Goal: Register for event/course

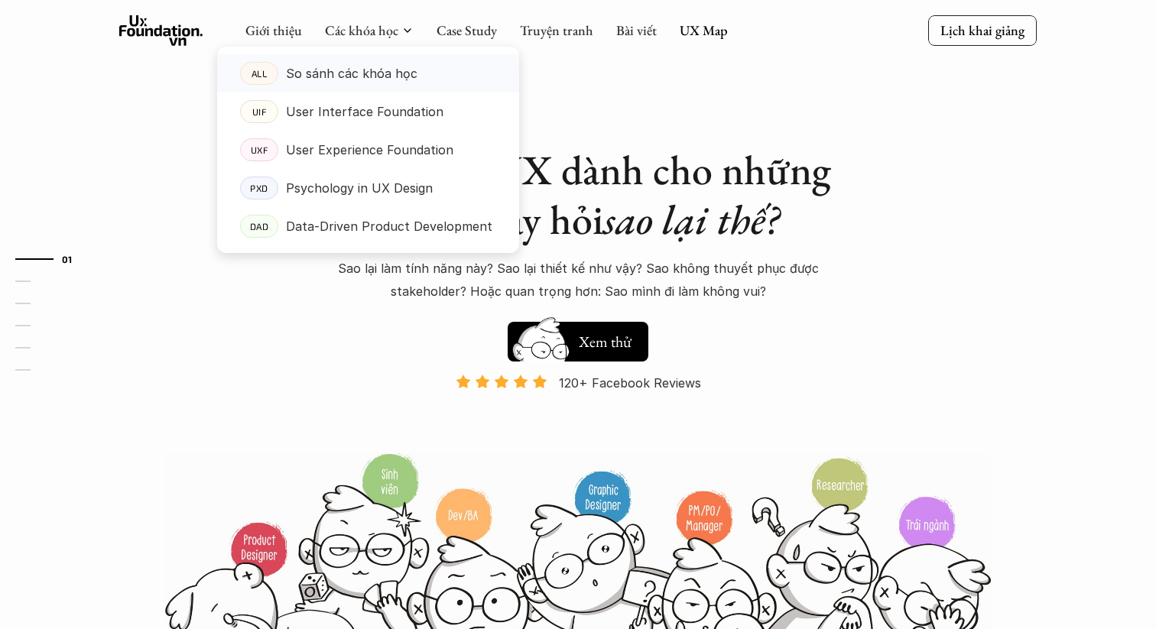
click at [370, 73] on p "So sánh các khóa học" at bounding box center [351, 73] width 131 height 23
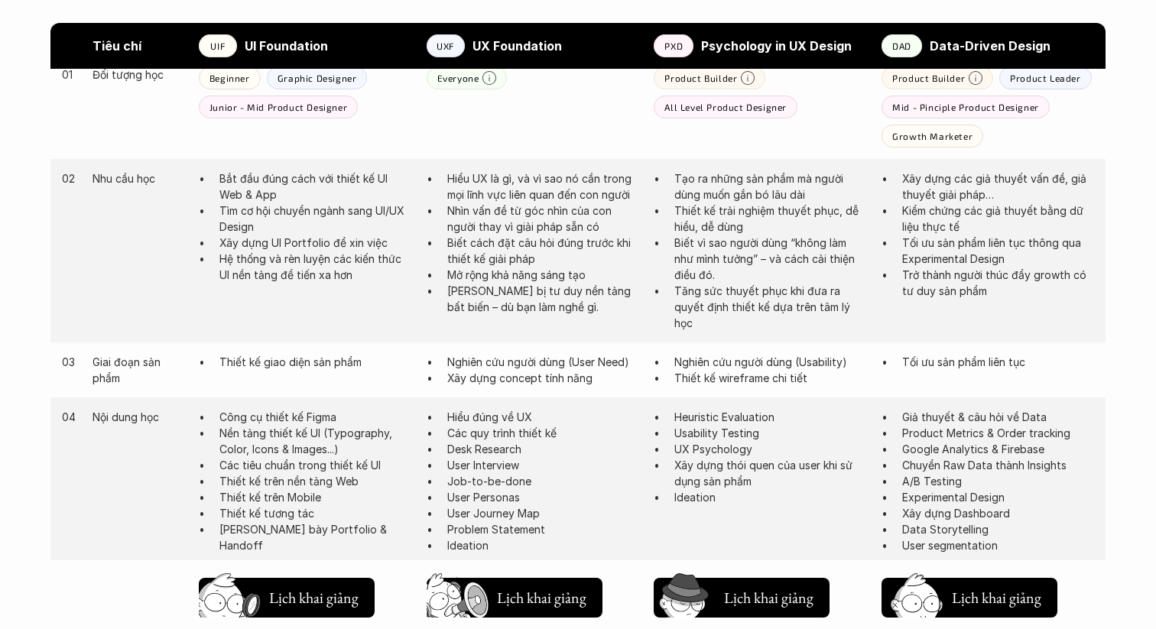
scroll to position [869, 0]
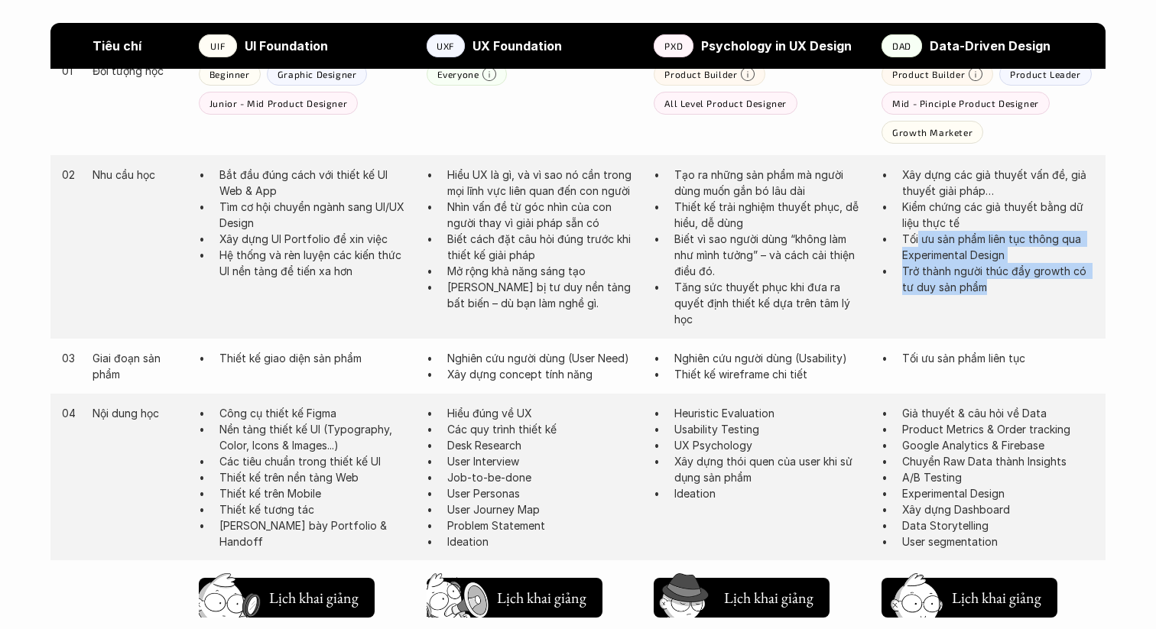
drag, startPoint x: 916, startPoint y: 244, endPoint x: 926, endPoint y: 299, distance: 55.9
click at [926, 299] on div "02 Nhu cầu học Bắt đầu đúng cách với thiết kế UI Web & App Tìm cơ hội chuyển ng…" at bounding box center [577, 246] width 1055 height 183
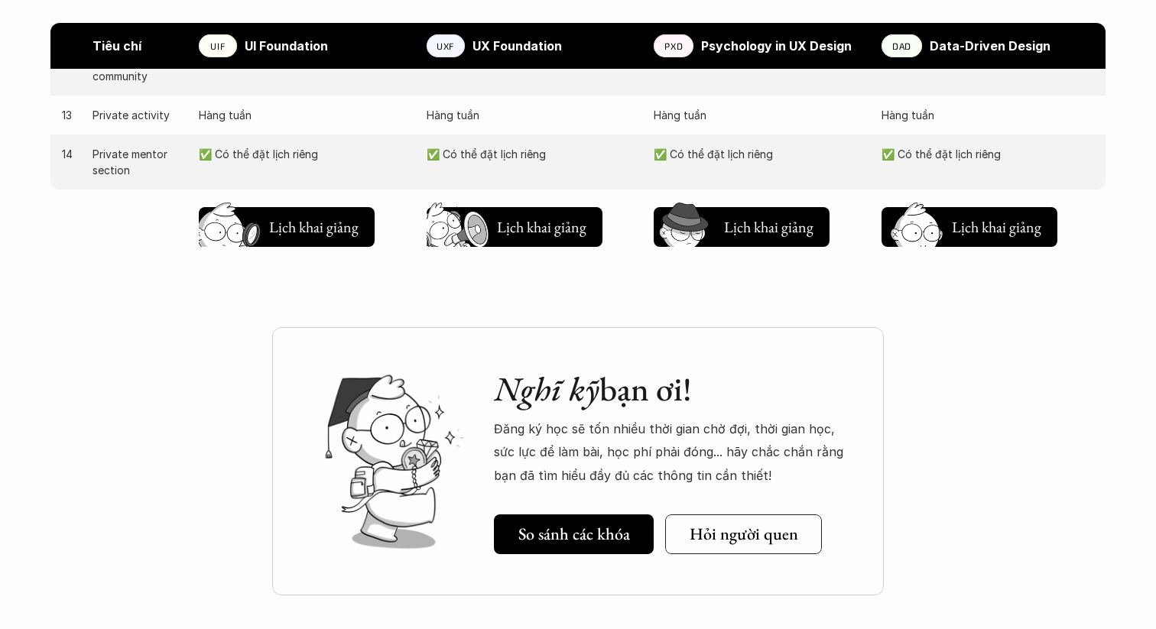
scroll to position [1834, 0]
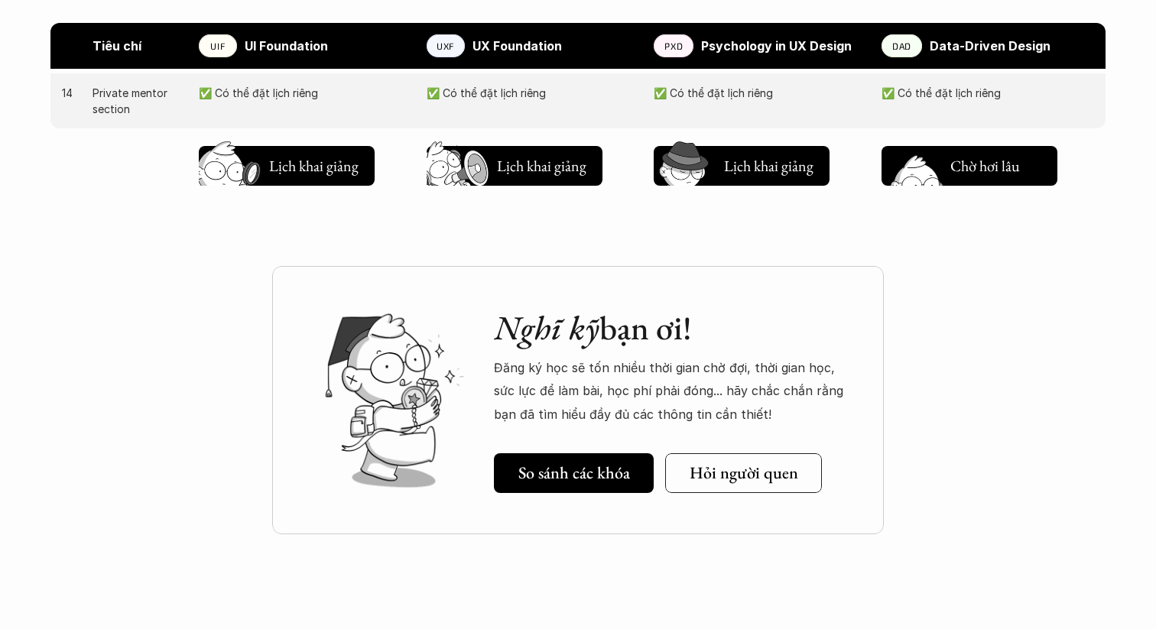
click at [978, 169] on h5 "Lịch khai giảng" at bounding box center [996, 169] width 92 height 21
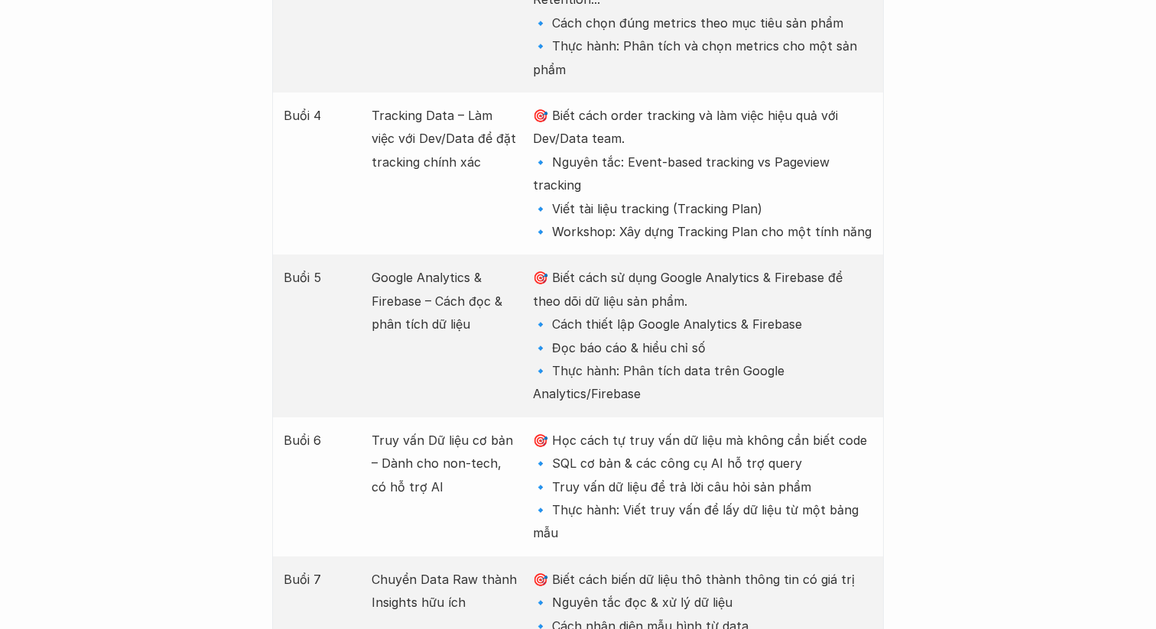
scroll to position [2430, 0]
click at [677, 265] on p "🎯 Biết cách sử dụng Google Analytics & Firebase để theo dõi dữ liệu sản phẩm. 🔹…" at bounding box center [702, 334] width 339 height 139
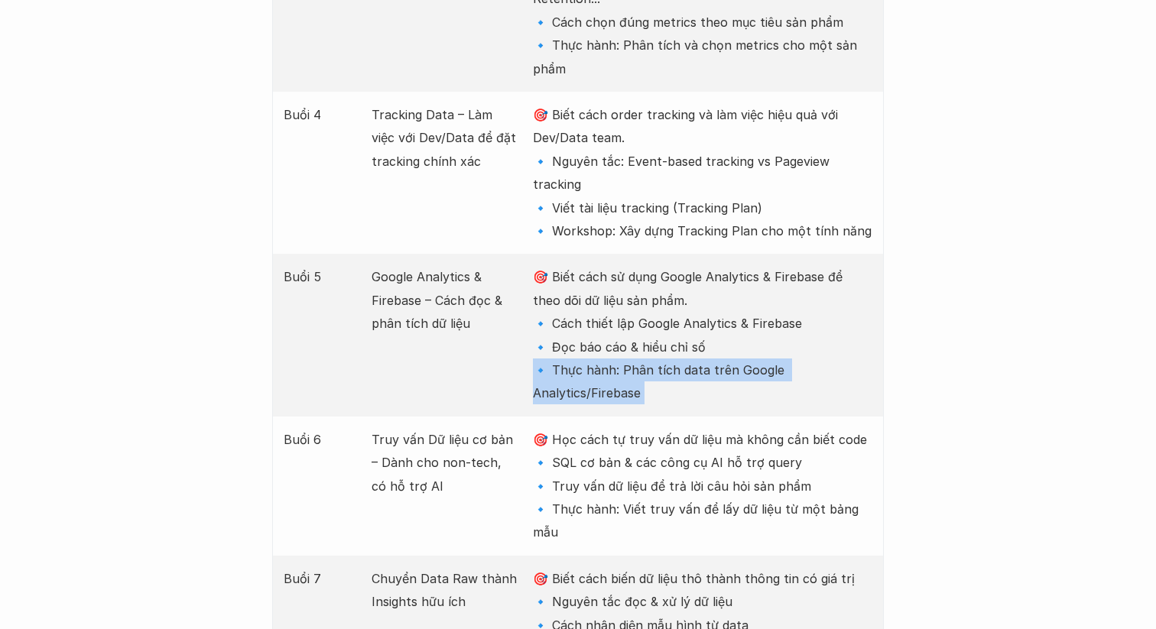
click at [677, 265] on p "🎯 Biết cách sử dụng Google Analytics & Firebase để theo dõi dữ liệu sản phẩm. 🔹…" at bounding box center [702, 334] width 339 height 139
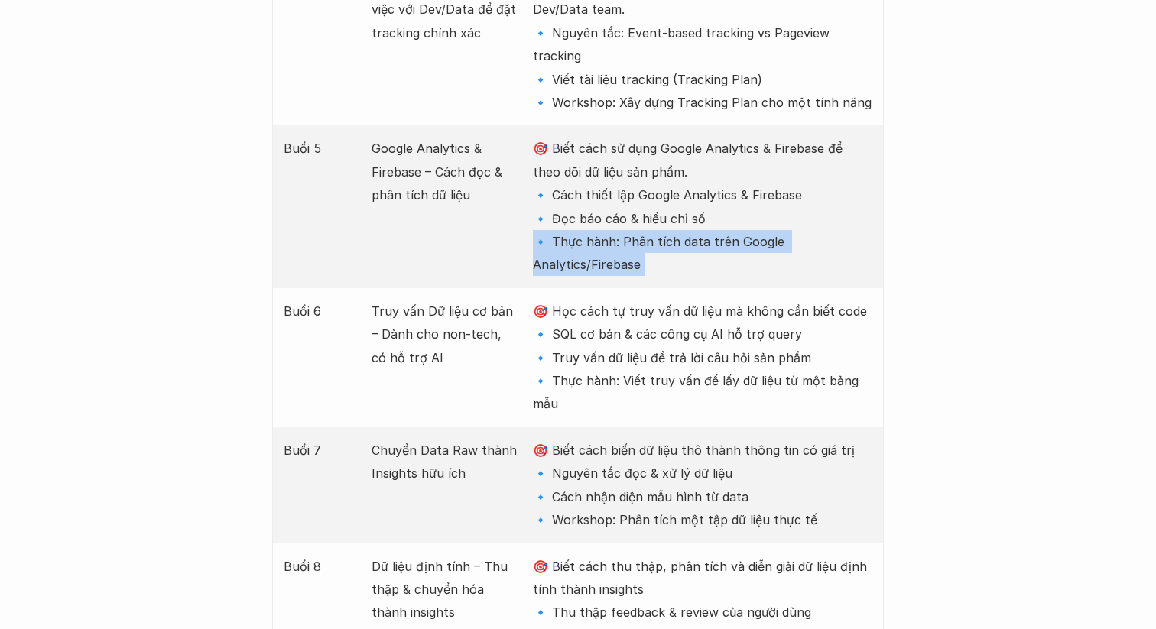
scroll to position [2561, 0]
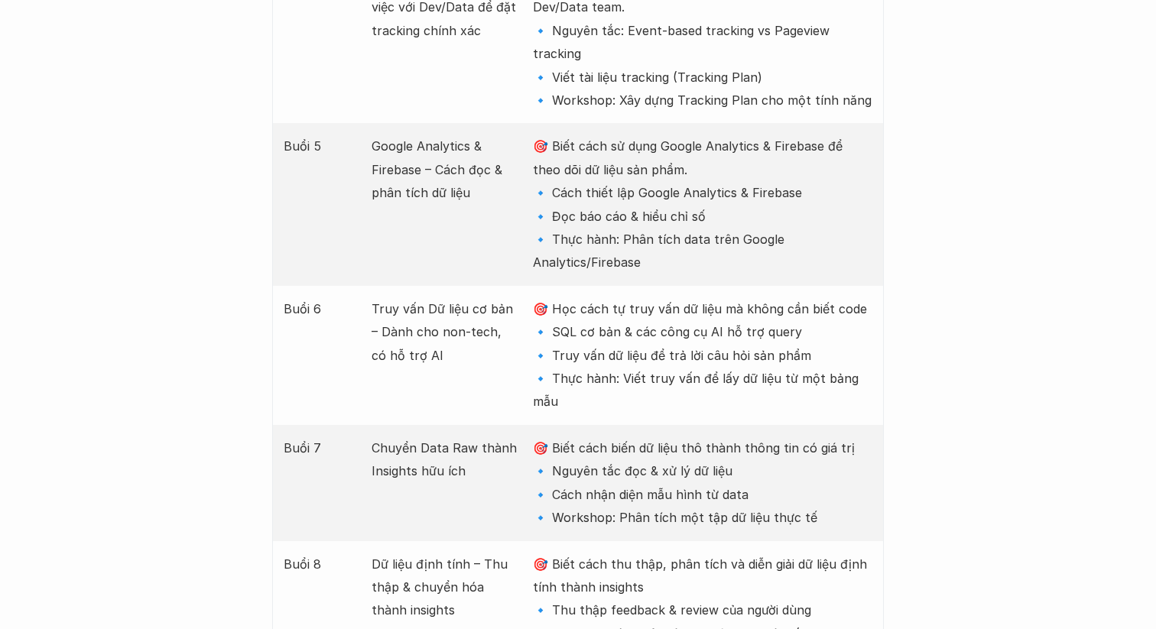
click at [689, 297] on p "🎯 Học cách tự truy vấn dữ liệu mà không cần biết code 🔹 SQL cơ bản & các công c…" at bounding box center [702, 355] width 339 height 116
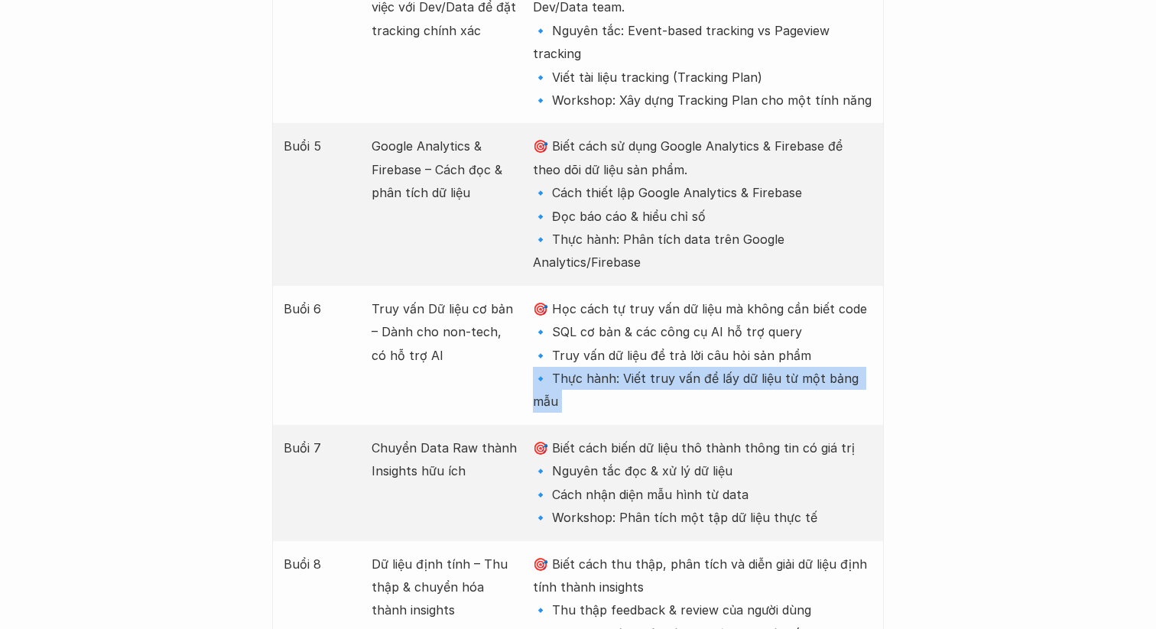
click at [689, 297] on p "🎯 Học cách tự truy vấn dữ liệu mà không cần biết code 🔹 SQL cơ bản & các công c…" at bounding box center [702, 355] width 339 height 116
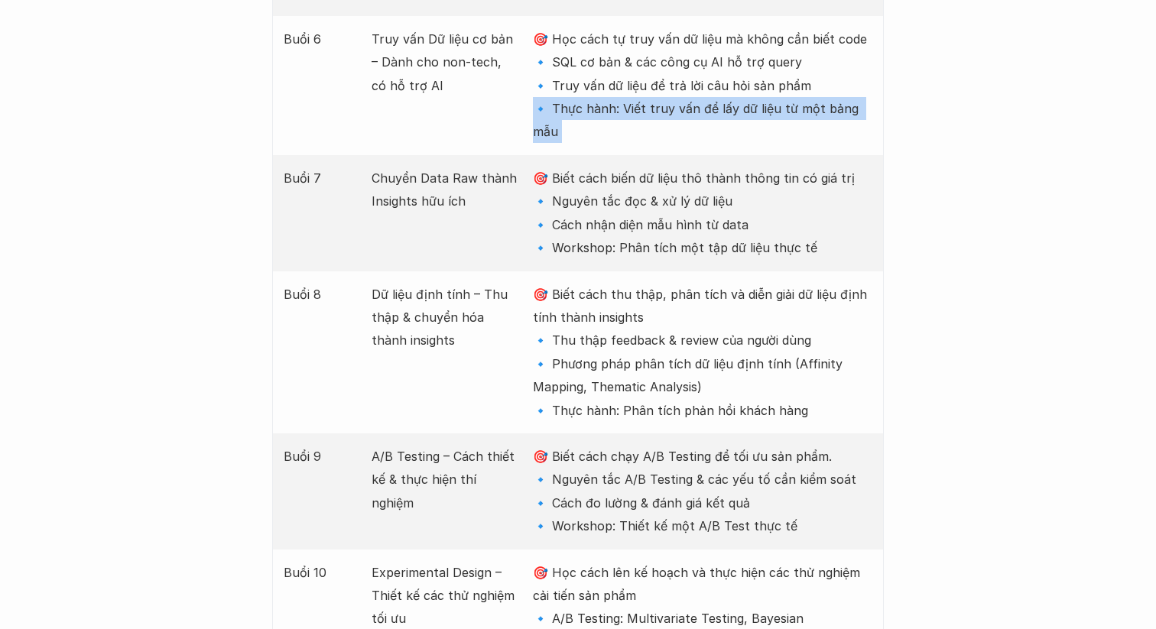
scroll to position [2832, 0]
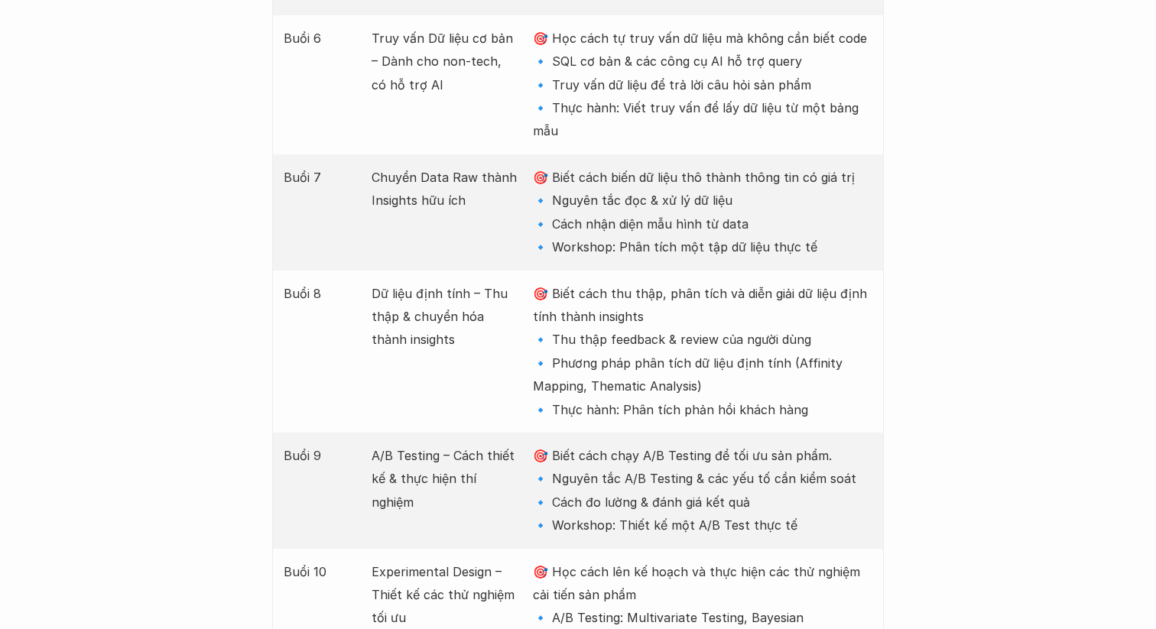
click at [689, 282] on p "🎯 Biết cách thu thập, phân tích và diễn giải dữ liệu định tính thành insights 🔹…" at bounding box center [702, 351] width 339 height 139
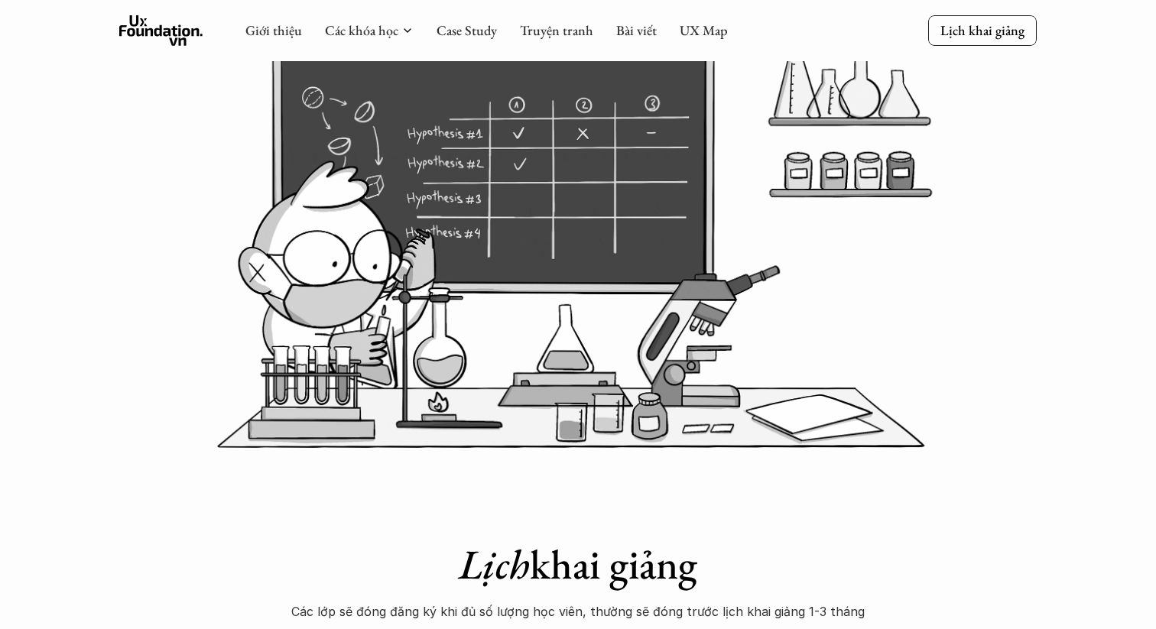
scroll to position [0, 0]
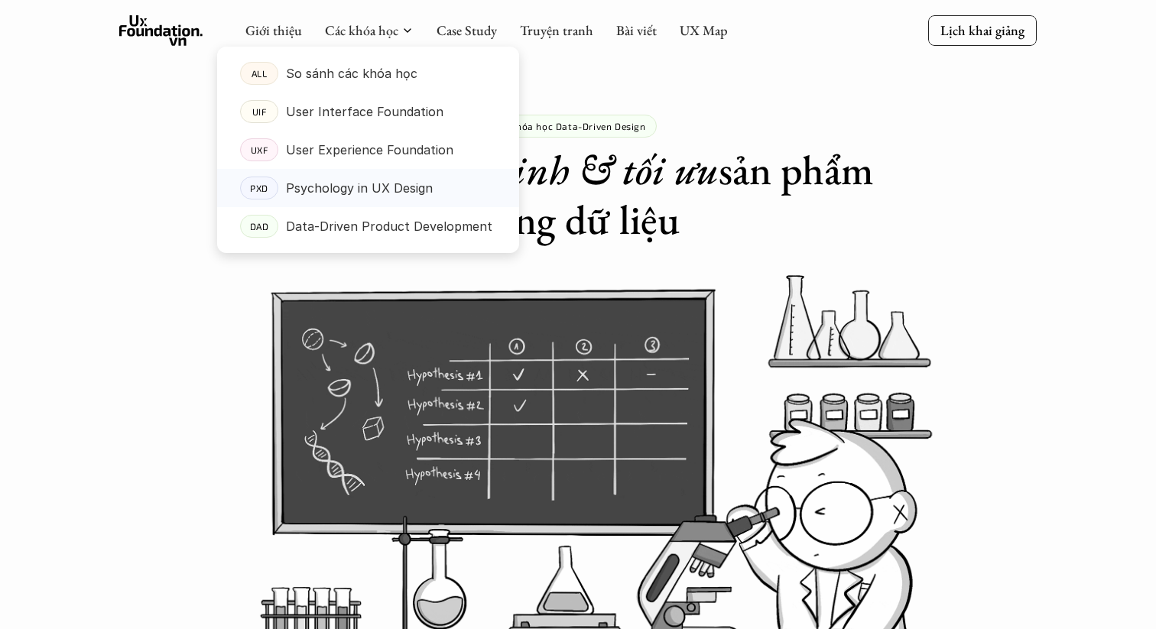
click at [379, 189] on p "Psychology in UX Design" at bounding box center [359, 188] width 147 height 23
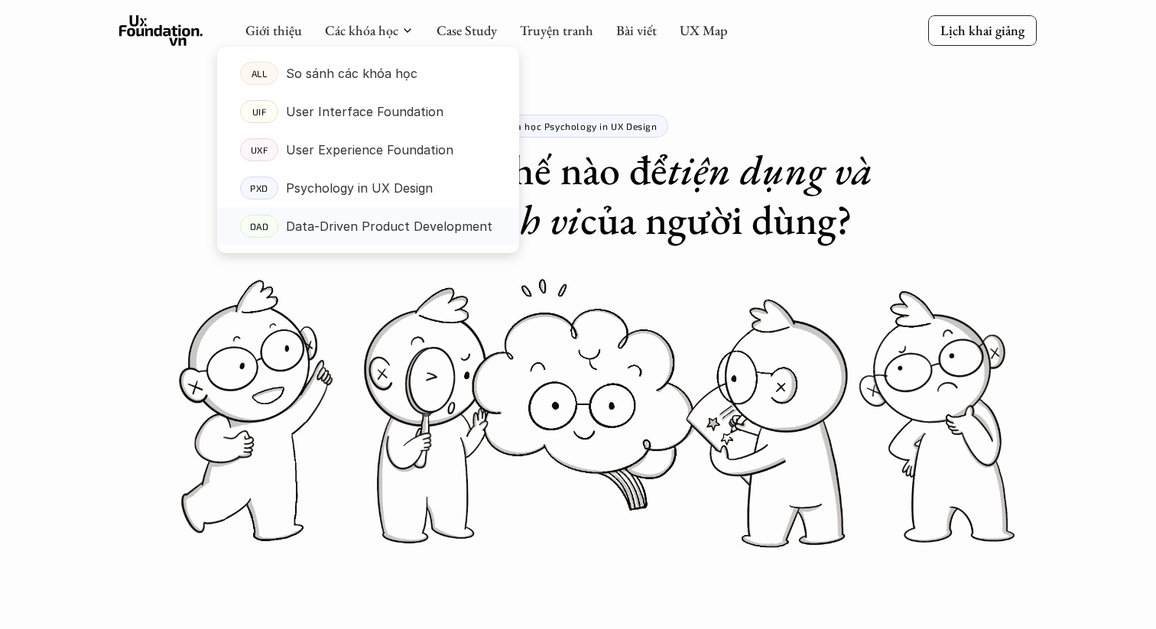
click at [388, 235] on p "Data-Driven Product Development" at bounding box center [389, 226] width 206 height 23
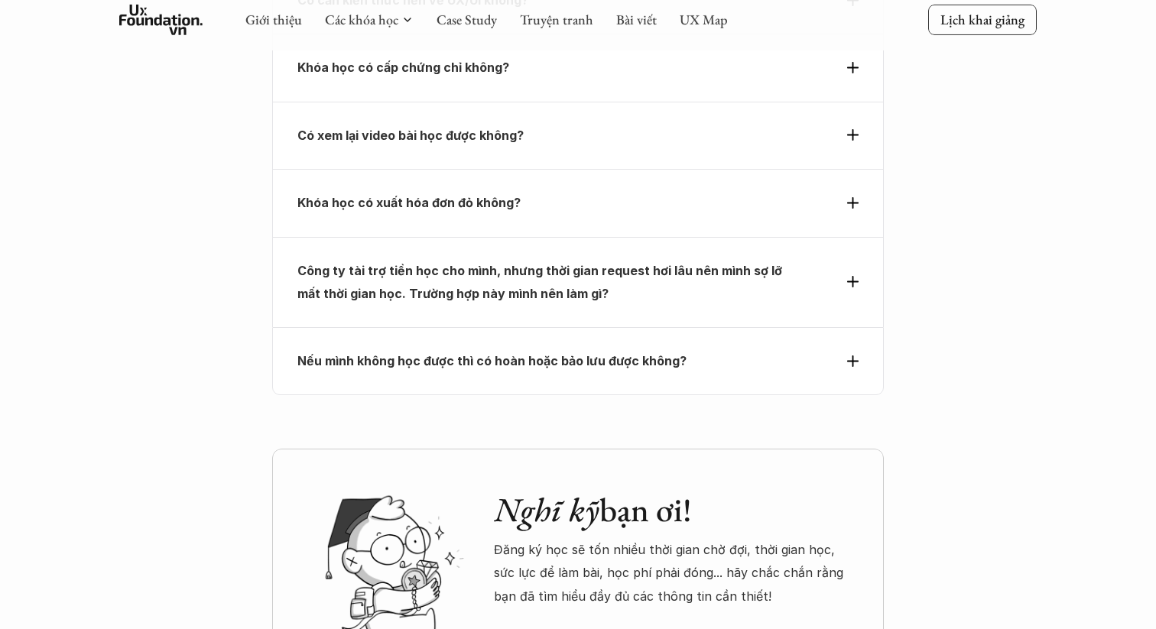
scroll to position [5816, 0]
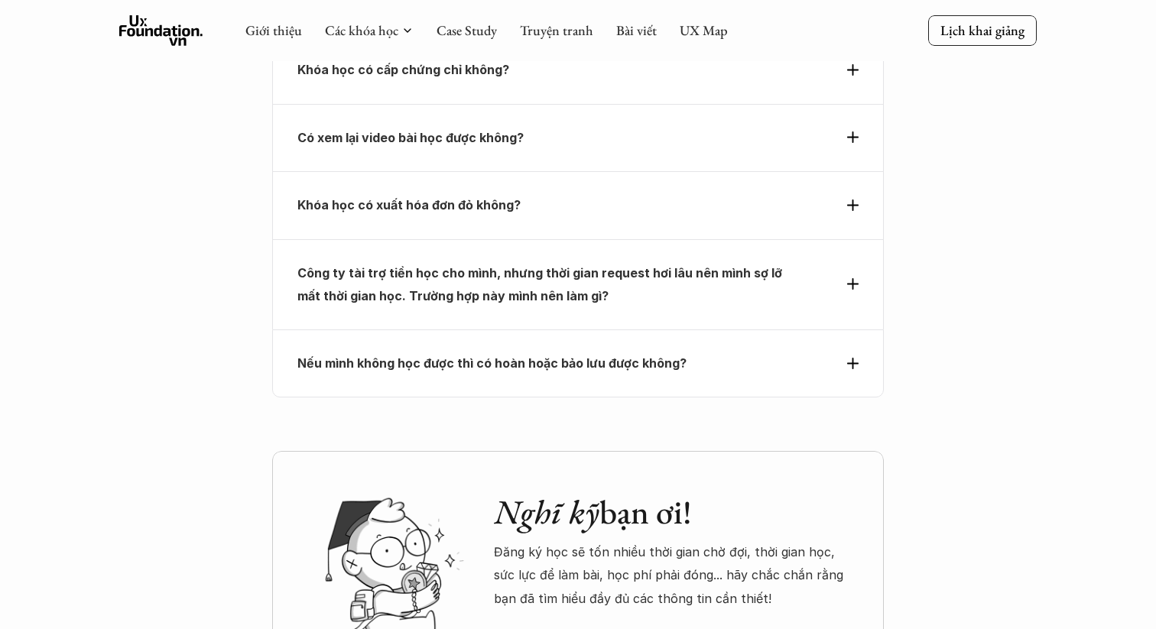
click at [848, 358] on icon at bounding box center [852, 363] width 11 height 11
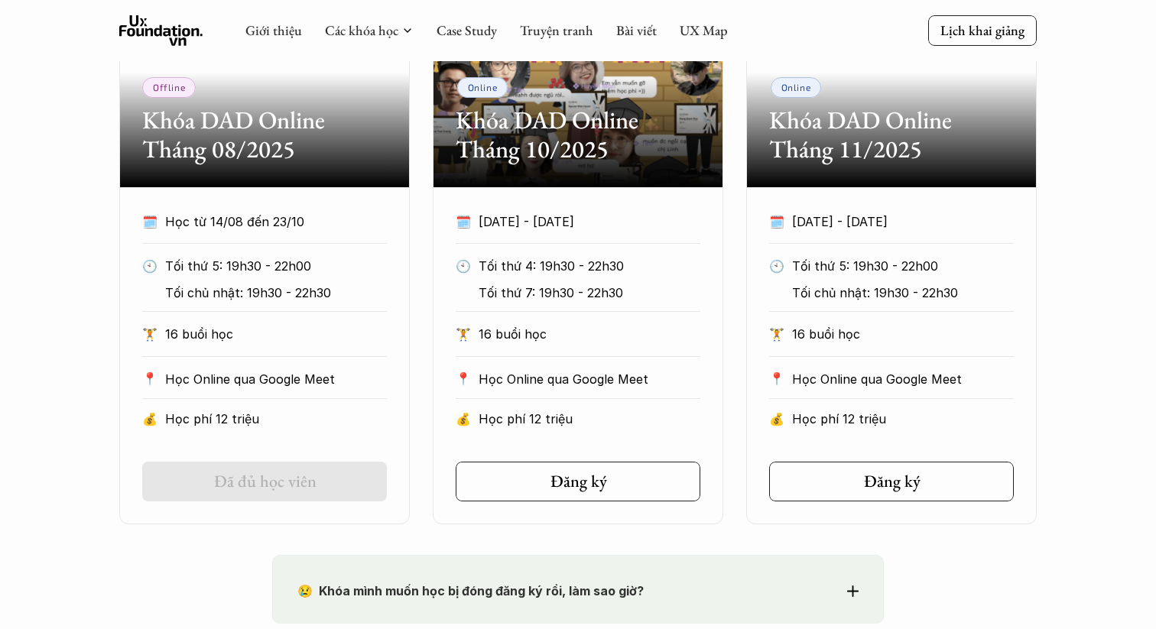
scroll to position [926, 0]
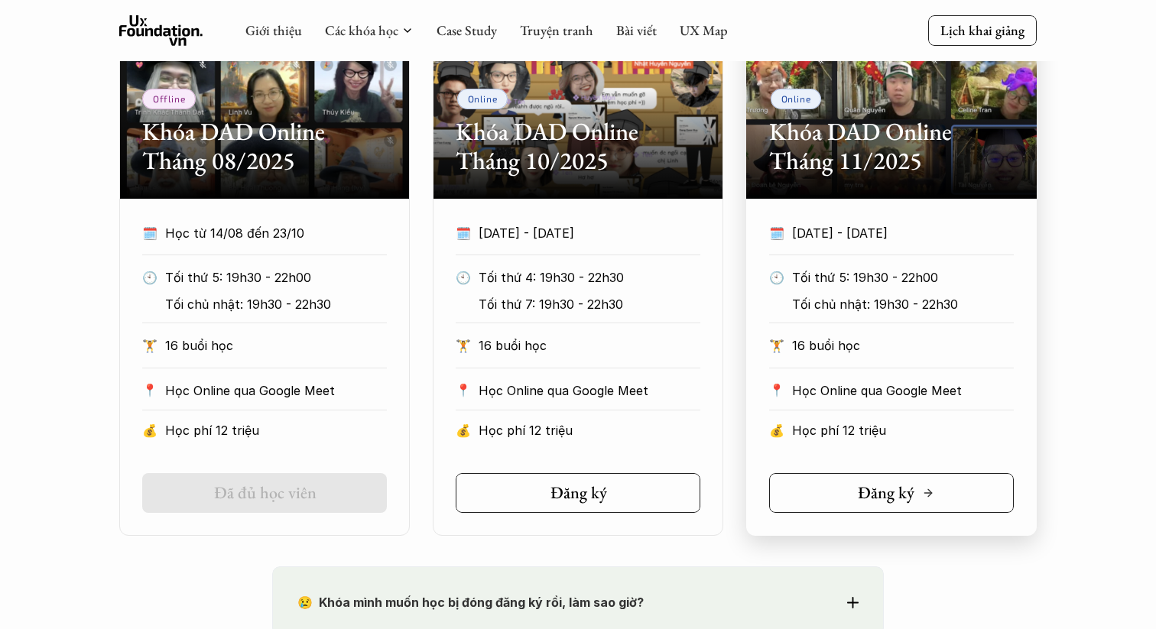
click at [876, 491] on h5 "Đăng ký" at bounding box center [886, 493] width 57 height 20
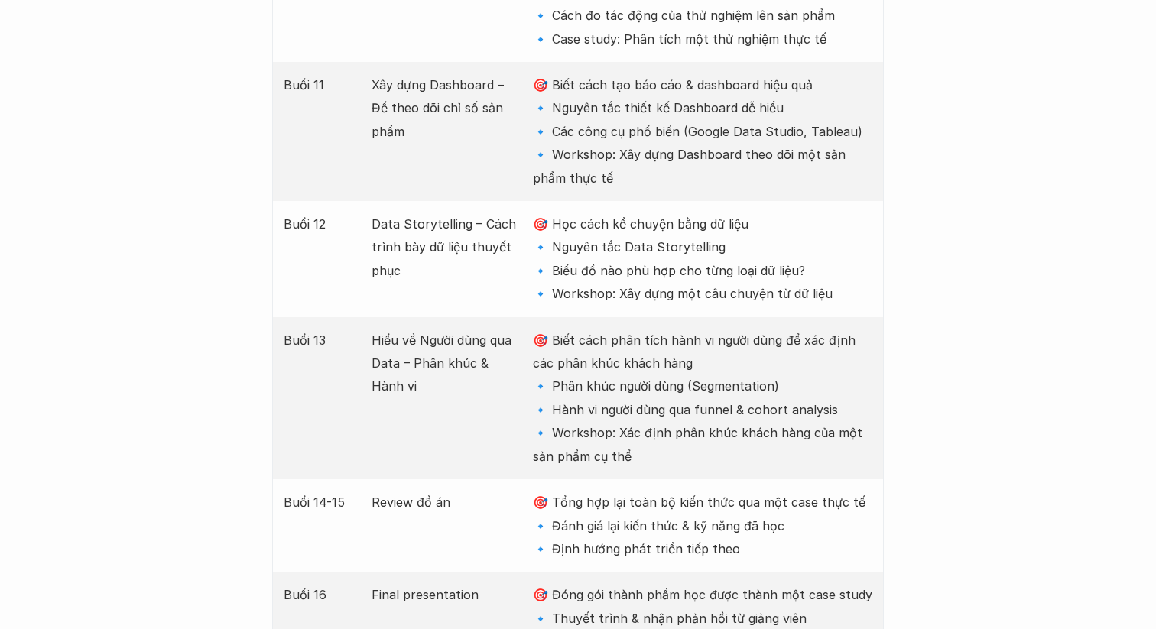
scroll to position [3481, 0]
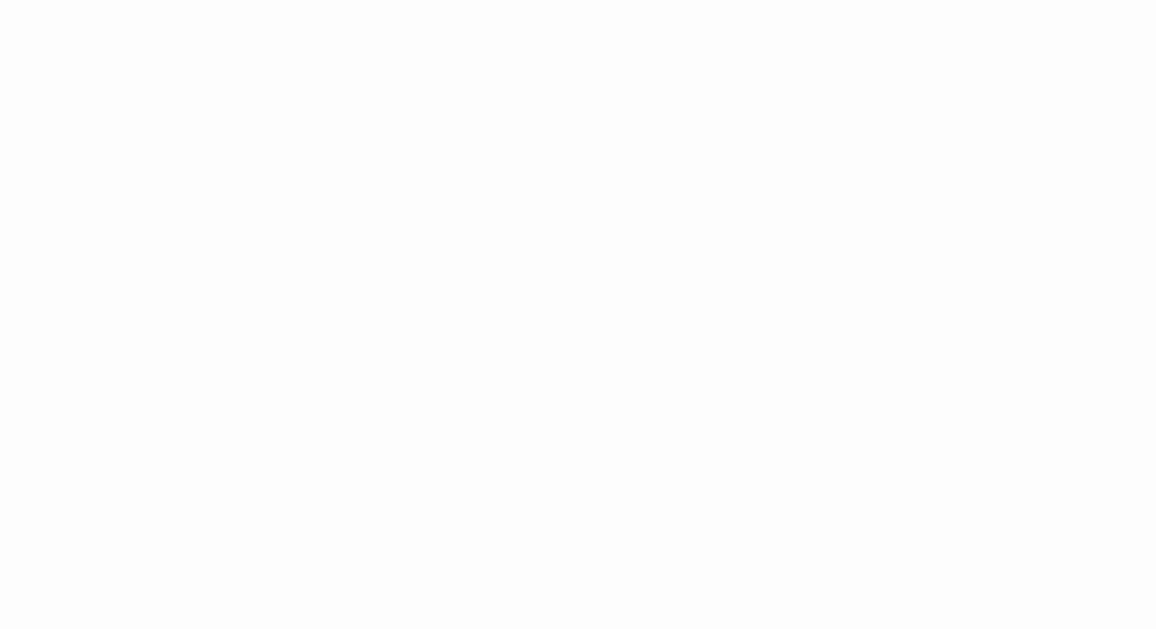
scroll to position [2443, 0]
